Goal: Information Seeking & Learning: Learn about a topic

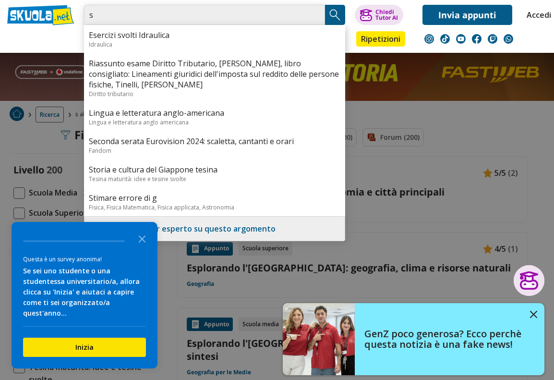
type input "s"
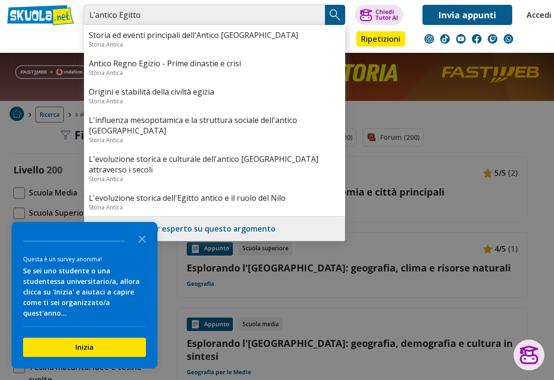
type input "L’antico Egitto"
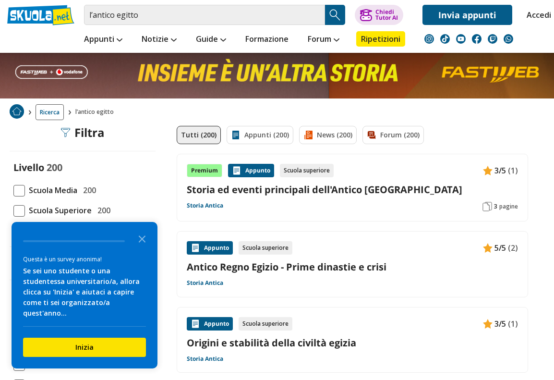
click at [439, 194] on link "Storia ed eventi principali dell'Antico [GEOGRAPHIC_DATA]" at bounding box center [352, 189] width 331 height 13
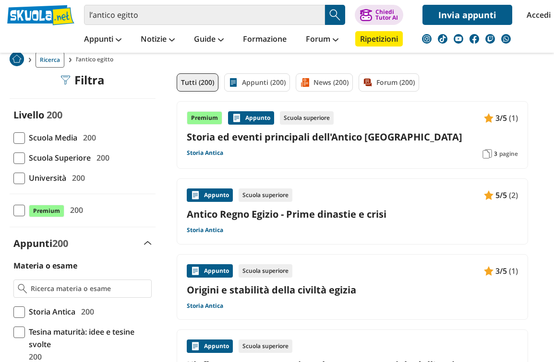
scroll to position [55, 0]
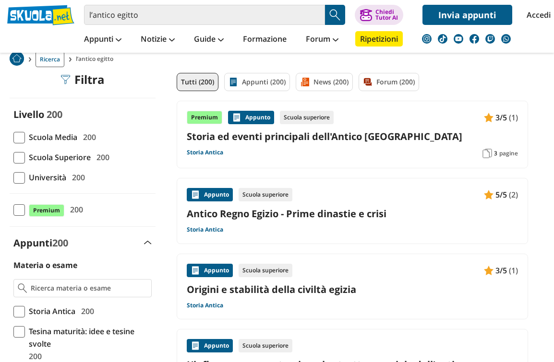
click at [318, 140] on link "Storia ed eventi principali dell'Antico [GEOGRAPHIC_DATA]" at bounding box center [352, 136] width 331 height 13
